Goal: Information Seeking & Learning: Learn about a topic

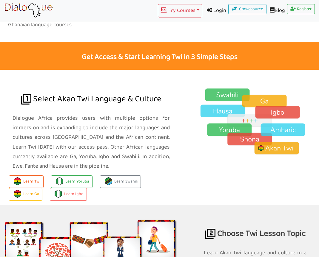
scroll to position [396, 0]
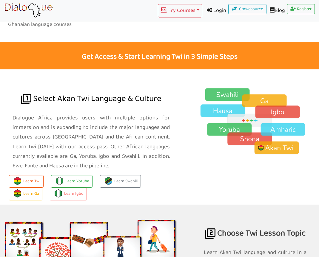
click at [22, 176] on button "Learn Twi" at bounding box center [26, 182] width 35 height 13
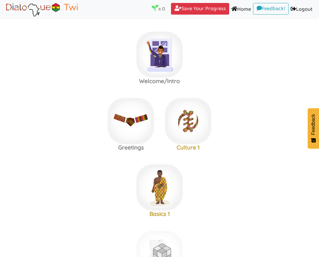
click at [312, 77] on label "Welcome/Intro" at bounding box center [159, 55] width 319 height 64
click at [180, 174] on img at bounding box center [180, 171] width 9 height 9
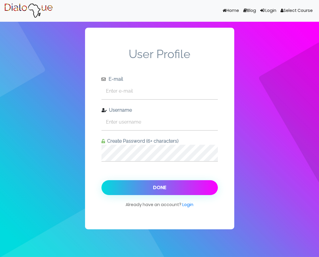
click at [119, 180] on button "Done" at bounding box center [159, 187] width 116 height 15
click at [117, 180] on button "Done" at bounding box center [159, 187] width 116 height 15
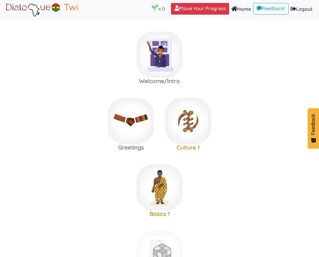
scroll to position [19, 0]
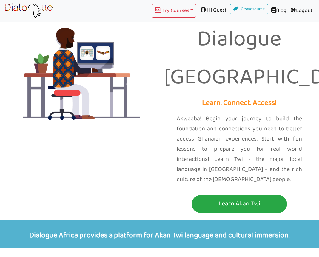
click at [228, 198] on p "Learn Akan Twi" at bounding box center [239, 203] width 92 height 11
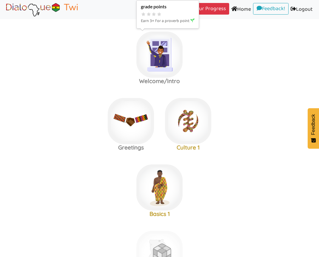
click at [271, 67] on label "Welcome/Intro" at bounding box center [159, 55] width 319 height 64
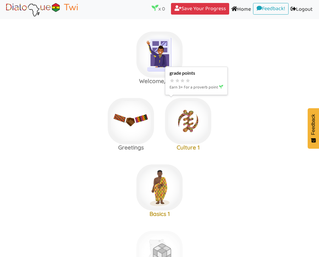
click at [272, 107] on label "Greetings Culture 1" at bounding box center [159, 121] width 319 height 64
click at [276, 115] on label "Greetings Culture 1" at bounding box center [159, 121] width 319 height 64
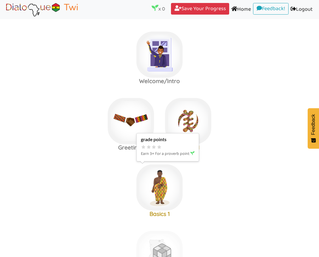
click at [263, 195] on label "Basics 1" at bounding box center [159, 188] width 319 height 64
click at [165, 190] on img at bounding box center [159, 187] width 46 height 46
click at [188, 152] on div "Culture 1" at bounding box center [187, 129] width 57 height 62
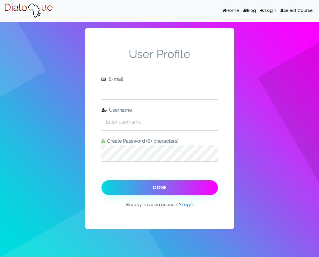
click at [162, 99] on input "text" at bounding box center [159, 91] width 116 height 16
type input "the"
type input "[EMAIL_ADDRESS][DOMAIN_NAME]"
click at [163, 114] on input "text" at bounding box center [159, 122] width 116 height 16
click at [136, 114] on input "aydb" at bounding box center [159, 122] width 116 height 16
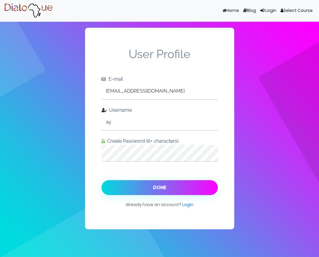
type input "a"
type input "aydens"
click at [139, 114] on input "ayb11916" at bounding box center [159, 122] width 116 height 16
type input "aydensuperbb3p"
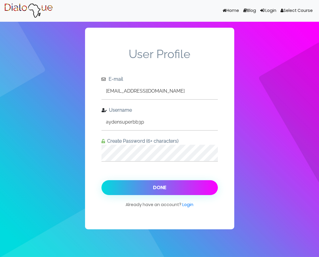
click at [178, 180] on button "Done" at bounding box center [159, 187] width 116 height 15
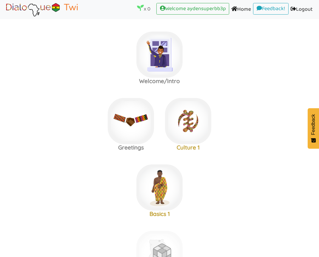
click at [187, 24] on div "Welcome/Intro" at bounding box center [159, 54] width 57 height 62
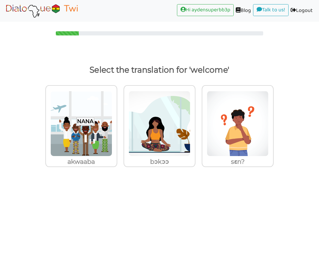
click at [69, 145] on img at bounding box center [81, 124] width 62 height 66
click at [117, 122] on input "akwaaba" at bounding box center [119, 120] width 4 height 4
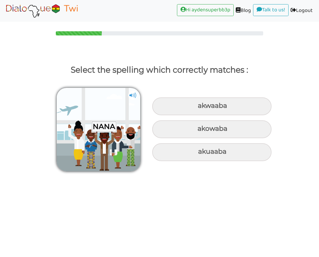
click at [236, 106] on div "akwaaba" at bounding box center [211, 106] width 119 height 18
click at [200, 106] on input "akwaaba" at bounding box center [198, 106] width 4 height 4
radio input "true"
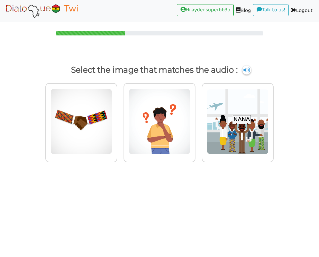
click at [252, 122] on img at bounding box center [237, 122] width 62 height 66
click at [273, 120] on input "radio" at bounding box center [275, 118] width 4 height 4
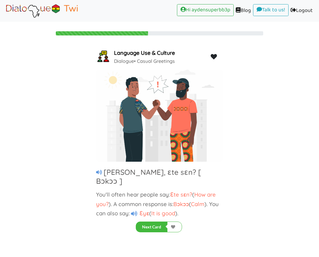
click at [180, 228] on link at bounding box center [174, 227] width 15 height 11
click at [99, 172] on icon at bounding box center [99, 172] width 6 height 5
click at [313, 9] on link "Logout (current)" at bounding box center [301, 10] width 26 height 13
click at [276, 12] on link "Talk to us! (current)" at bounding box center [270, 10] width 35 height 12
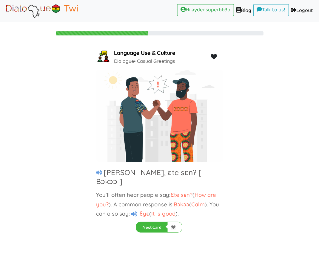
click at [104, 161] on img at bounding box center [159, 116] width 127 height 92
click at [100, 170] on icon at bounding box center [99, 172] width 6 height 5
click at [243, 182] on div "Language Use & Culture Dialogue • Casual Greetings [PERSON_NAME], ɛte sɛn? [ Bɔ…" at bounding box center [159, 130] width 319 height 164
click at [148, 32] on div at bounding box center [159, 33] width 207 height 4
click at [219, 54] on div "Language Use & Culture Dialogue • Casual Greetings" at bounding box center [159, 56] width 127 height 17
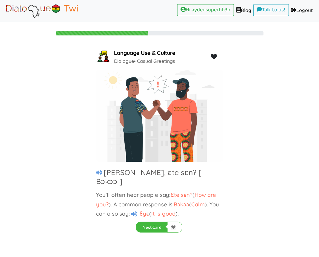
click at [215, 54] on icon at bounding box center [213, 57] width 7 height 6
click at [217, 56] on icon at bounding box center [213, 57] width 7 height 6
click at [217, 55] on icon at bounding box center [213, 57] width 7 height 6
click at [97, 176] on div "[PERSON_NAME], ɛte sɛn? [ Bɔkɔɔ ]" at bounding box center [159, 177] width 127 height 18
click at [96, 176] on div "[PERSON_NAME], ɛte sɛn? [ Bɔkɔɔ ]" at bounding box center [159, 177] width 127 height 18
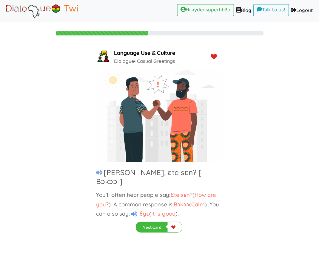
click at [107, 180] on div "[PERSON_NAME], ɛte sɛn? [ Bɔkɔɔ ] You'll often hear people say: Ɛte sɛn? ( How …" at bounding box center [159, 193] width 127 height 50
click at [102, 166] on div "Language Use & Culture Dialogue • Casual Greetings [PERSON_NAME], ɛte sɛn? [ Bɔ…" at bounding box center [159, 133] width 127 height 170
click at [108, 169] on h3 "[PERSON_NAME], ɛte sɛn? [ Bɔkɔɔ ]" at bounding box center [148, 176] width 105 height 18
click at [102, 174] on h5 at bounding box center [99, 173] width 7 height 7
click at [92, 179] on div "Language Use & Culture Dialogue • Casual Greetings [PERSON_NAME], ɛte sɛn? [ Bɔ…" at bounding box center [159, 130] width 319 height 164
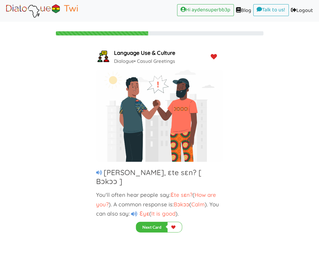
click at [101, 173] on icon at bounding box center [99, 172] width 6 height 5
click at [142, 210] on span "Ɛyɛ" at bounding box center [143, 213] width 11 height 7
click at [139, 210] on span "Ɛyɛ" at bounding box center [143, 213] width 11 height 7
click at [137, 211] on icon at bounding box center [134, 214] width 6 height 6
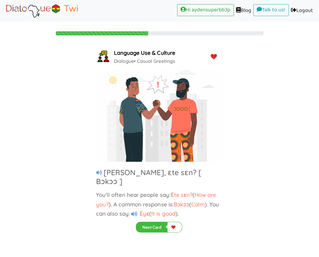
click at [136, 211] on icon at bounding box center [134, 214] width 6 height 6
click at [128, 201] on p "You'll often hear people say: [PERSON_NAME]? ( How are you? ). A common respons…" at bounding box center [159, 204] width 127 height 28
click at [103, 171] on h3 "[PERSON_NAME], ɛte sɛn? [ Bɔkɔɔ ]" at bounding box center [148, 176] width 105 height 18
click at [133, 209] on div "Language Use & Culture Dialogue • Casual Greetings [PERSON_NAME], ɛte sɛn? [ Bɔ…" at bounding box center [159, 130] width 127 height 164
click at [98, 175] on h5 at bounding box center [99, 173] width 7 height 7
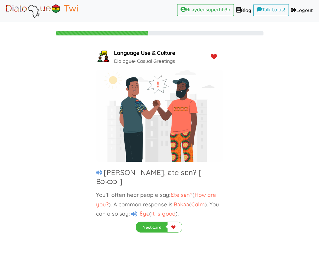
click at [131, 207] on p "You'll often hear people say: [PERSON_NAME]? ( How are you? ). A common respons…" at bounding box center [159, 204] width 127 height 28
click at [100, 173] on icon at bounding box center [99, 172] width 6 height 5
click at [103, 173] on h5 at bounding box center [99, 173] width 7 height 7
click at [101, 176] on div "[PERSON_NAME], ɛte sɛn? [ Bɔkɔɔ ]" at bounding box center [159, 177] width 127 height 18
click at [133, 211] on icon at bounding box center [134, 214] width 6 height 6
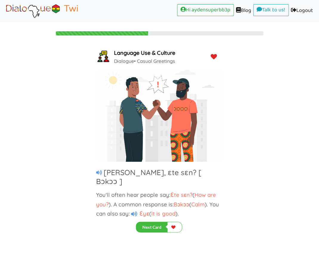
click at [133, 211] on icon at bounding box center [134, 214] width 6 height 6
click at [131, 198] on p "You'll often hear people say: [PERSON_NAME]? ( How are you? ). A common respons…" at bounding box center [159, 204] width 127 height 28
click at [133, 211] on icon at bounding box center [134, 214] width 6 height 6
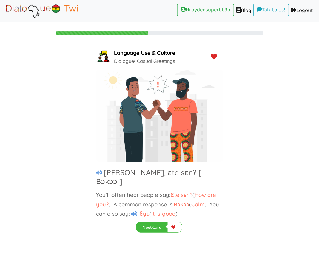
click at [136, 211] on icon at bounding box center [134, 214] width 6 height 6
click at [137, 211] on icon at bounding box center [134, 214] width 6 height 6
click at [134, 211] on icon at bounding box center [134, 214] width 6 height 6
click at [137, 211] on icon at bounding box center [134, 214] width 6 height 6
click at [100, 169] on div "[PERSON_NAME], ɛte sɛn? [ Bɔkɔɔ ]" at bounding box center [159, 177] width 127 height 18
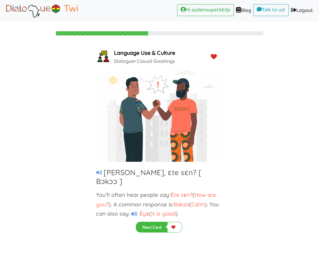
click at [97, 176] on h5 at bounding box center [99, 173] width 7 height 7
click at [104, 171] on h3 "[PERSON_NAME], ɛte sɛn? [ Bɔkɔɔ ]" at bounding box center [148, 176] width 105 height 18
click at [168, 118] on img at bounding box center [159, 116] width 127 height 92
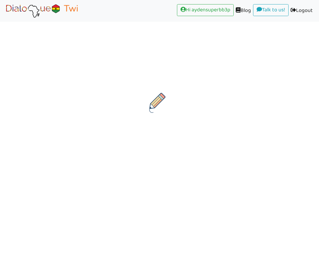
scroll to position [0, -4]
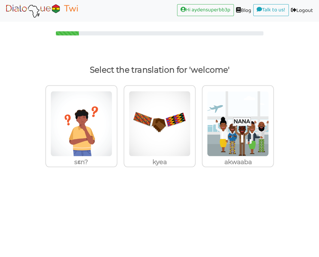
click at [251, 145] on img at bounding box center [237, 124] width 62 height 66
click at [273, 122] on input "akwaaba" at bounding box center [275, 120] width 4 height 4
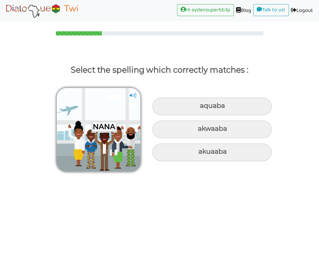
click at [233, 102] on div "aquaba" at bounding box center [211, 106] width 119 height 18
click at [202, 104] on input "aquaba" at bounding box center [200, 106] width 4 height 4
radio input "true"
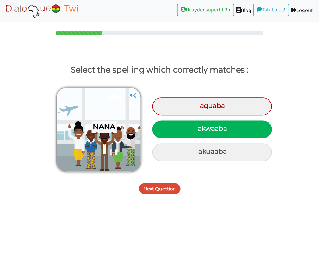
click at [231, 128] on div "akwaaba" at bounding box center [211, 129] width 119 height 18
click at [200, 128] on input "akwaaba" at bounding box center [198, 129] width 4 height 4
radio input "true"
click at [237, 129] on div "akwaaba" at bounding box center [211, 129] width 119 height 18
click at [200, 129] on input "akwaaba" at bounding box center [198, 129] width 4 height 4
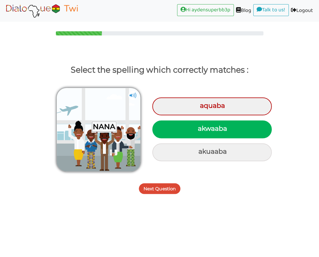
click at [231, 125] on div "akwaaba" at bounding box center [211, 129] width 119 height 18
click at [200, 127] on input "akwaaba" at bounding box center [198, 129] width 4 height 4
click at [167, 188] on button "Next Question" at bounding box center [159, 188] width 41 height 11
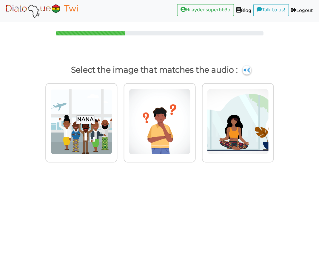
click at [248, 70] on img at bounding box center [246, 70] width 9 height 9
click at [97, 139] on img at bounding box center [81, 122] width 62 height 66
click at [117, 120] on input "radio" at bounding box center [119, 118] width 4 height 4
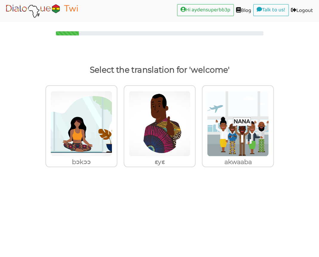
click at [249, 147] on img at bounding box center [237, 124] width 62 height 66
click at [273, 122] on input "akwaaba" at bounding box center [275, 120] width 4 height 4
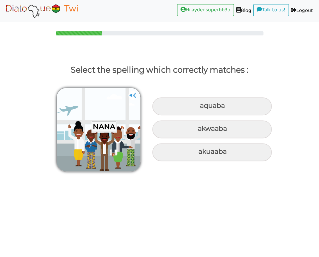
click at [247, 123] on div "akwaaba" at bounding box center [211, 129] width 119 height 18
click at [200, 127] on input "akwaaba" at bounding box center [198, 129] width 4 height 4
radio input "true"
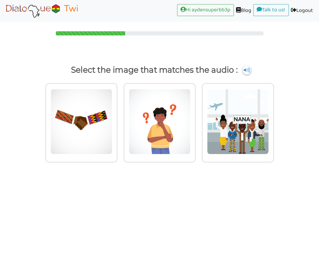
click at [255, 138] on img at bounding box center [237, 122] width 62 height 66
click at [273, 120] on input "radio" at bounding box center [275, 118] width 4 height 4
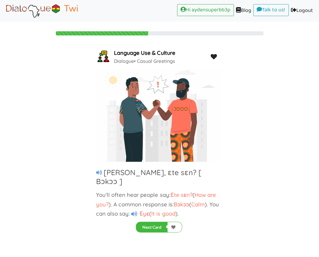
click at [92, 175] on div "Language Use & Culture Dialogue • Casual Greetings [PERSON_NAME], ɛte sɛn? [ Bɔ…" at bounding box center [159, 130] width 319 height 164
click at [101, 171] on icon at bounding box center [99, 172] width 6 height 5
click at [97, 170] on icon at bounding box center [99, 172] width 6 height 5
click at [98, 174] on icon at bounding box center [99, 172] width 6 height 5
click at [102, 173] on h5 at bounding box center [99, 173] width 7 height 7
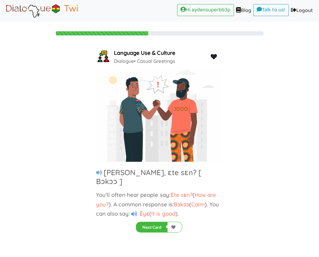
click at [136, 211] on icon at bounding box center [134, 214] width 6 height 6
click at [67, 250] on body "Hi aydensuperbb3p (current) Blog (current) Talk to us! (current) Logout (curren…" at bounding box center [159, 128] width 319 height 257
click at [100, 170] on icon at bounding box center [99, 172] width 6 height 5
click at [133, 198] on p "You'll often hear people say: [PERSON_NAME]? ( How are you? ). A common respons…" at bounding box center [159, 204] width 127 height 28
click at [314, 122] on div "Language Use & Culture Dialogue • Casual Greetings [PERSON_NAME], ɛte sɛn? [ Bɔ…" at bounding box center [159, 130] width 319 height 164
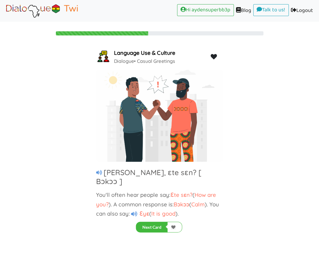
click at [136, 211] on icon at bounding box center [134, 214] width 6 height 6
